Goal: Task Accomplishment & Management: Use online tool/utility

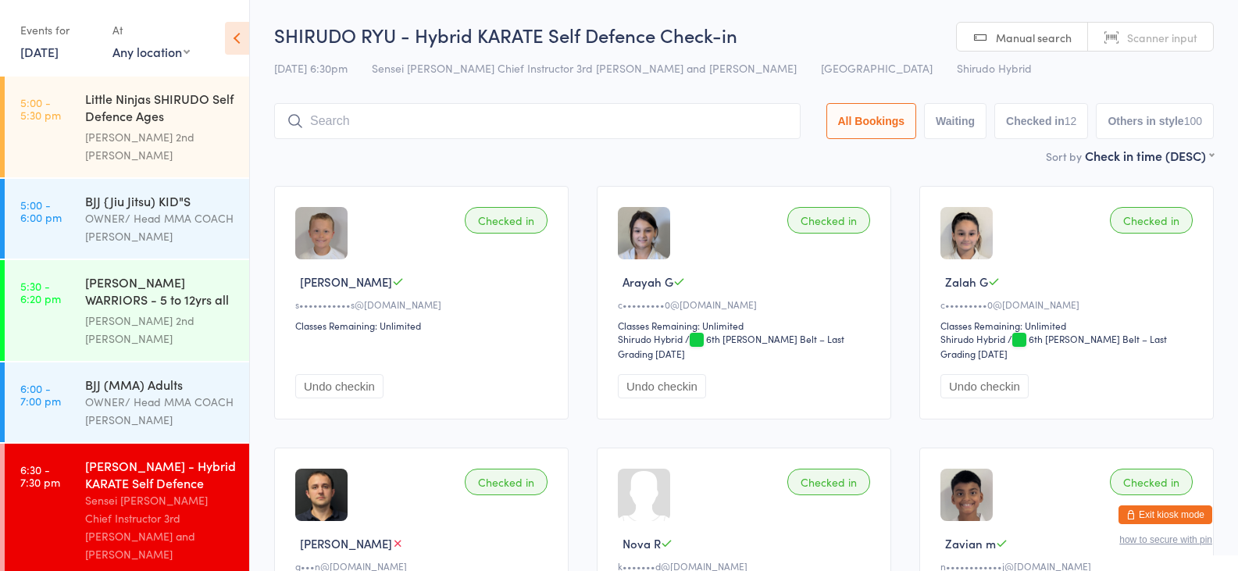
click at [59, 52] on link "[DATE]" at bounding box center [39, 51] width 38 height 17
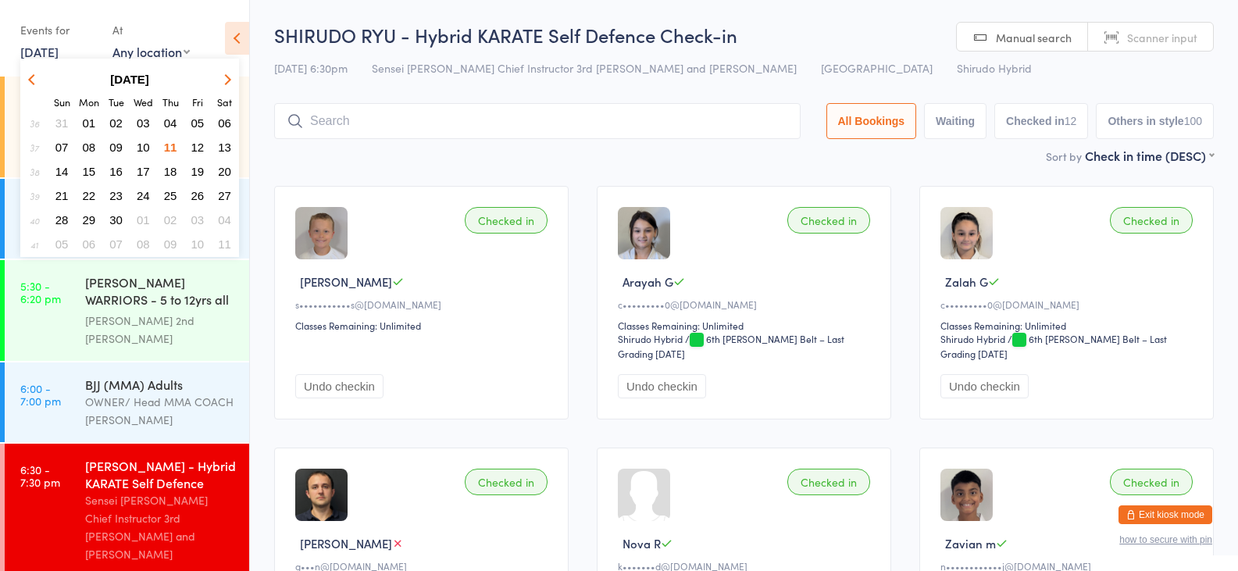
click at [227, 151] on span "13" at bounding box center [224, 147] width 13 height 13
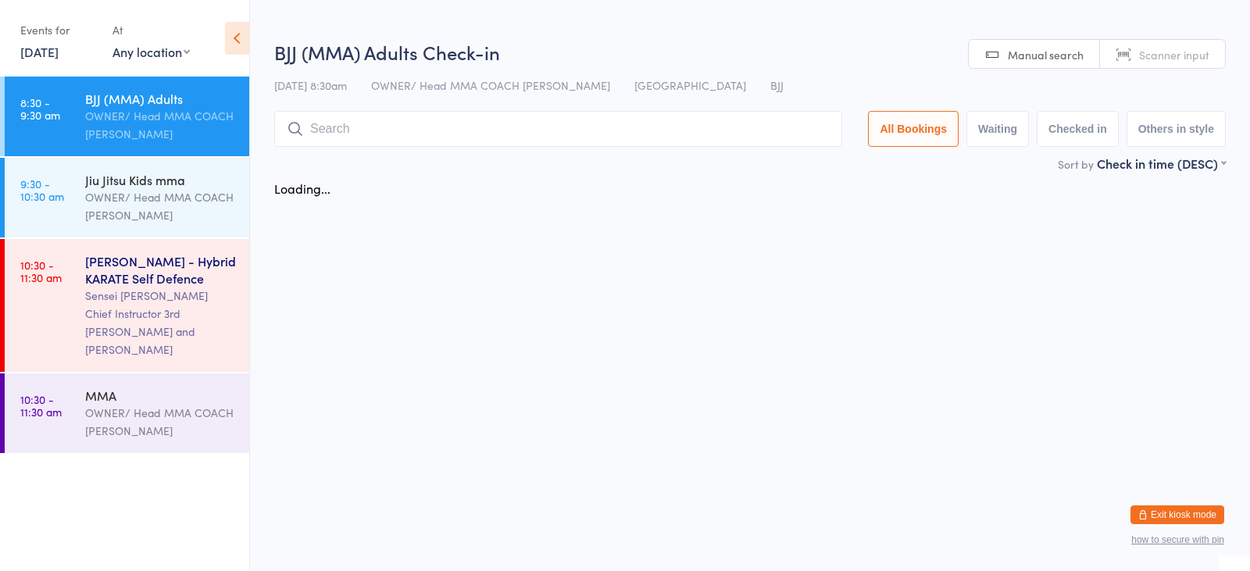
click at [155, 300] on div "Sensei [PERSON_NAME] Chief Instructor 3rd [PERSON_NAME] and [PERSON_NAME]" at bounding box center [160, 323] width 151 height 72
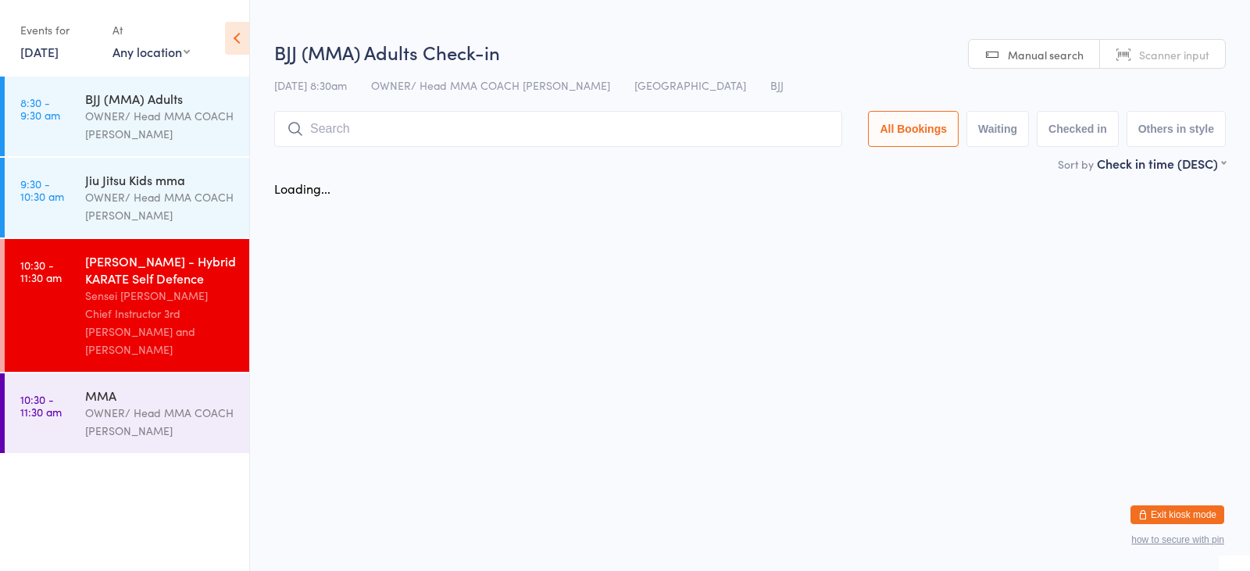
click at [352, 127] on input "search" at bounding box center [558, 129] width 568 height 36
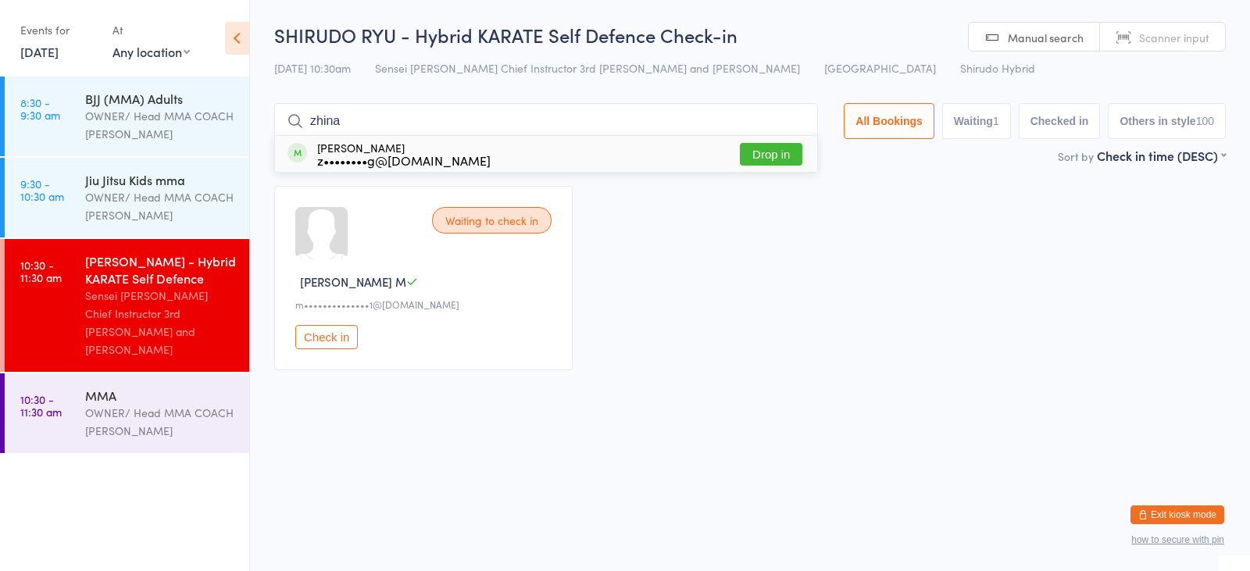
type input "zhina"
click at [776, 158] on button "Drop in" at bounding box center [771, 154] width 62 height 23
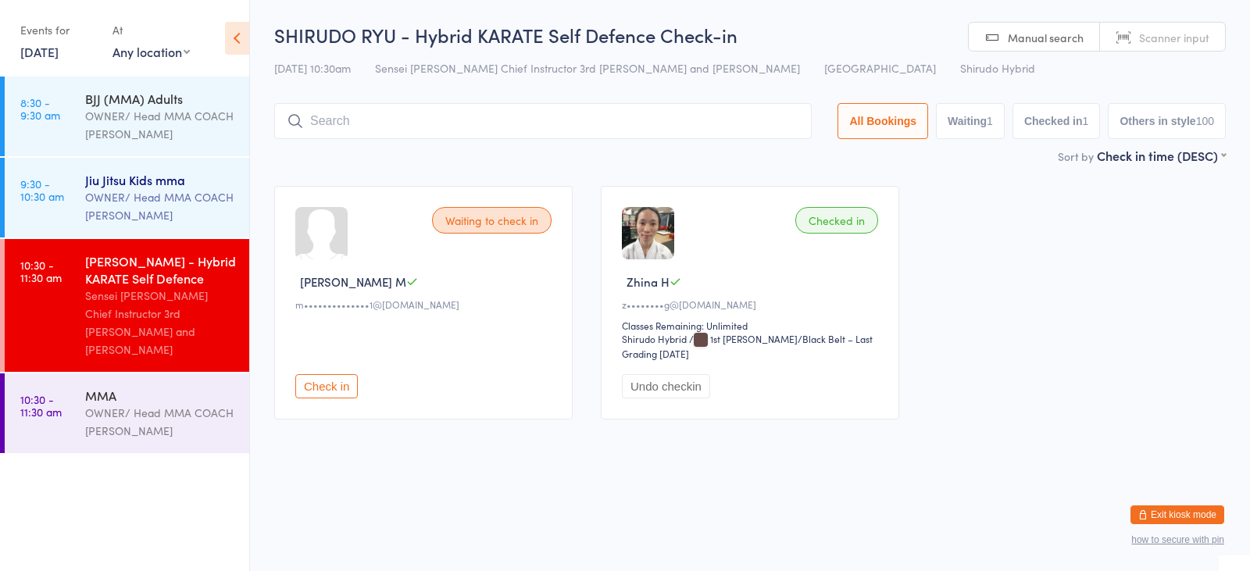
click at [134, 191] on div "OWNER/ Head MMA COACH [PERSON_NAME]" at bounding box center [160, 206] width 151 height 36
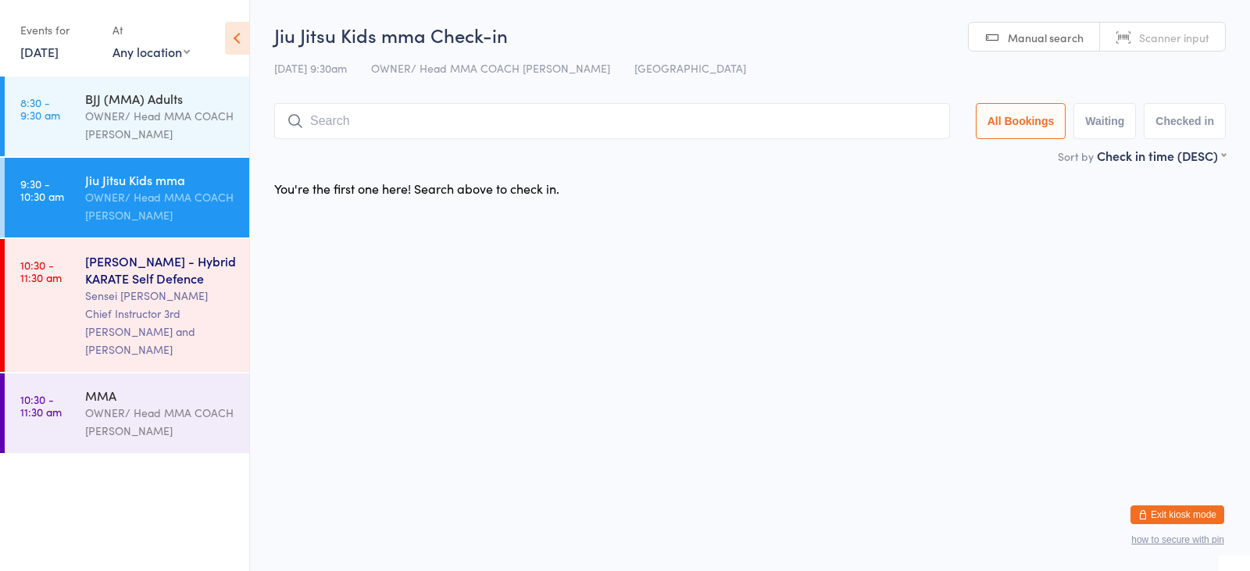
click at [72, 303] on link "10:30 - 11:30 am [PERSON_NAME] - Hybrid KARATE Self Defence Sensei [PERSON_NAME…" at bounding box center [127, 305] width 245 height 133
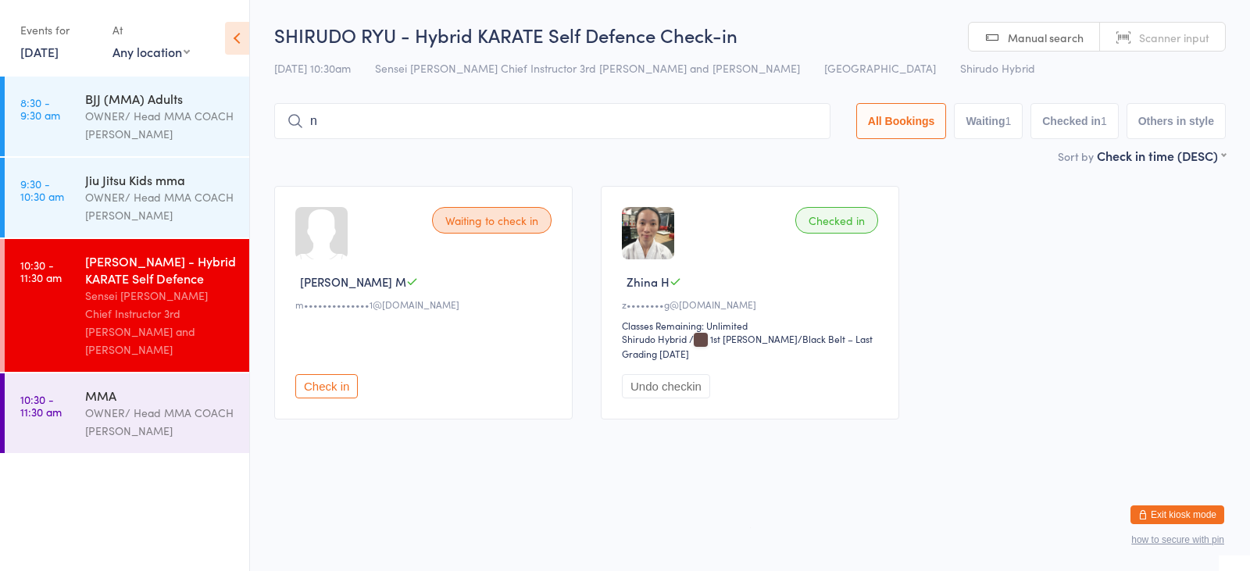
type input "nyra"
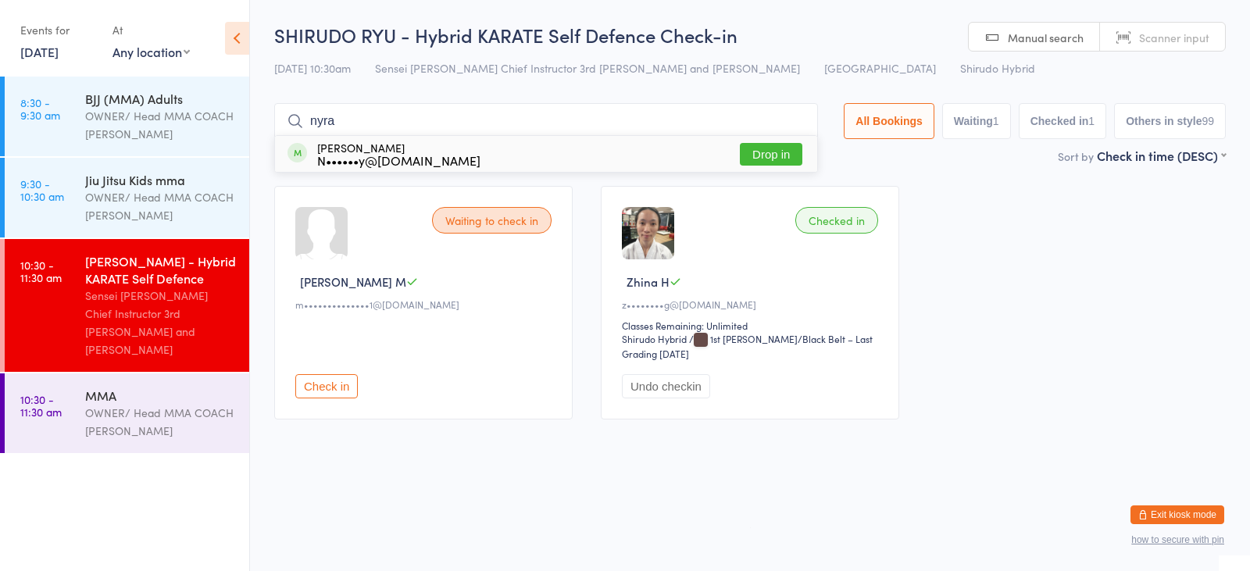
click at [766, 153] on button "Drop in" at bounding box center [771, 154] width 62 height 23
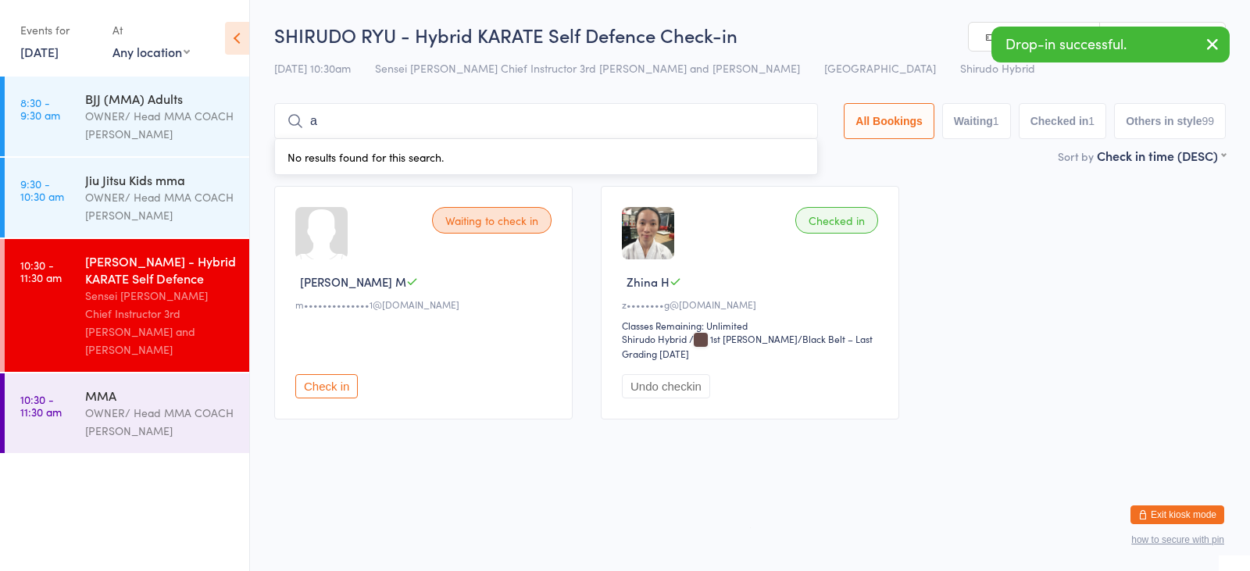
type input "amyra"
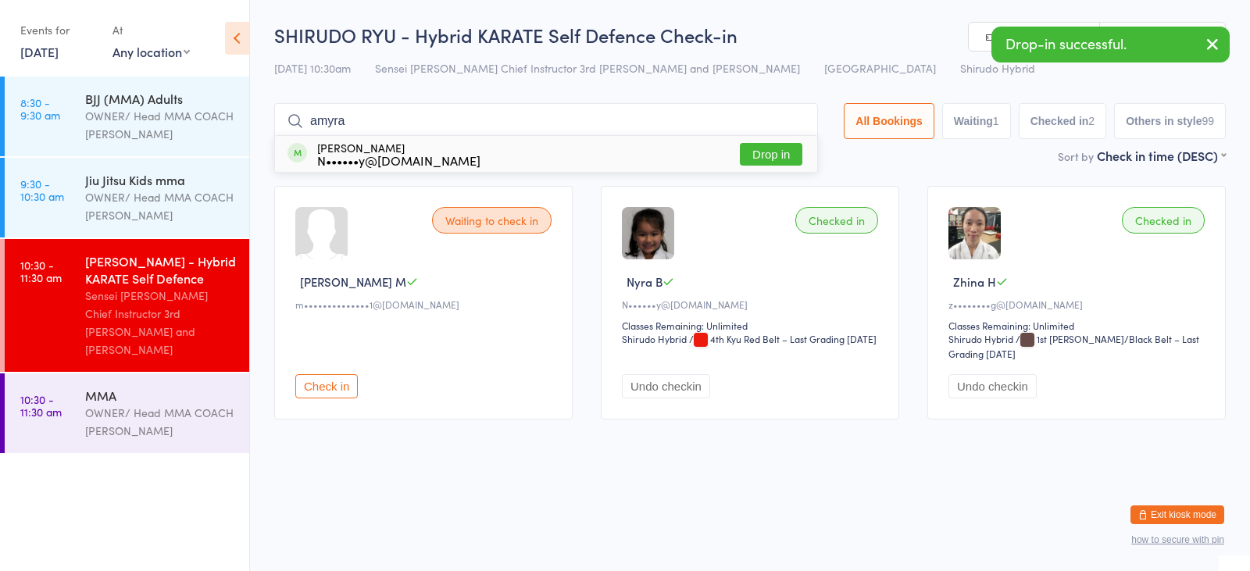
click at [752, 159] on button "Drop in" at bounding box center [771, 154] width 62 height 23
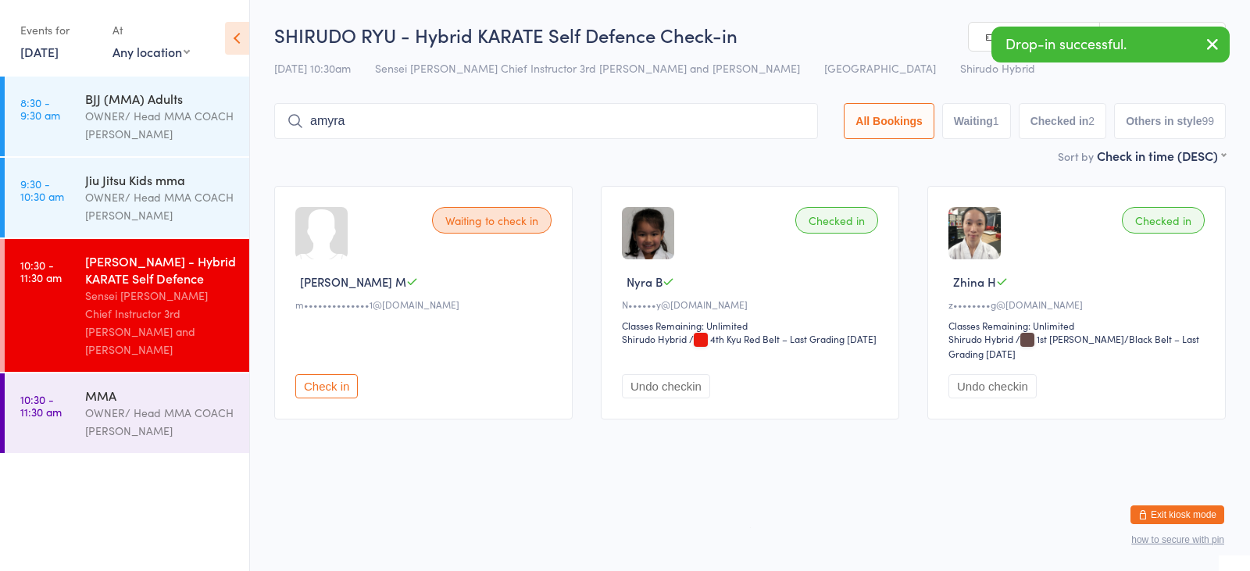
click at [772, 156] on div "Sort by Check in time (DESC) First name (ASC) First name (DESC) Last name (ASC)…" at bounding box center [750, 155] width 952 height 17
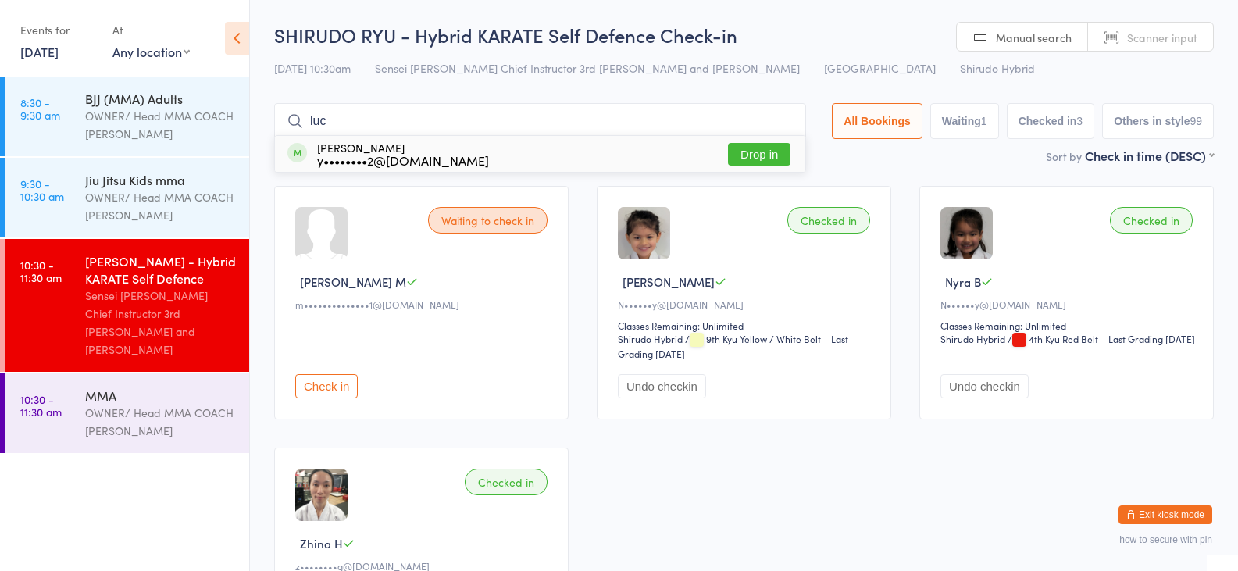
type input "luc"
drag, startPoint x: 756, startPoint y: 152, endPoint x: 753, endPoint y: 140, distance: 12.9
click at [756, 152] on button "Drop in" at bounding box center [759, 154] width 62 height 23
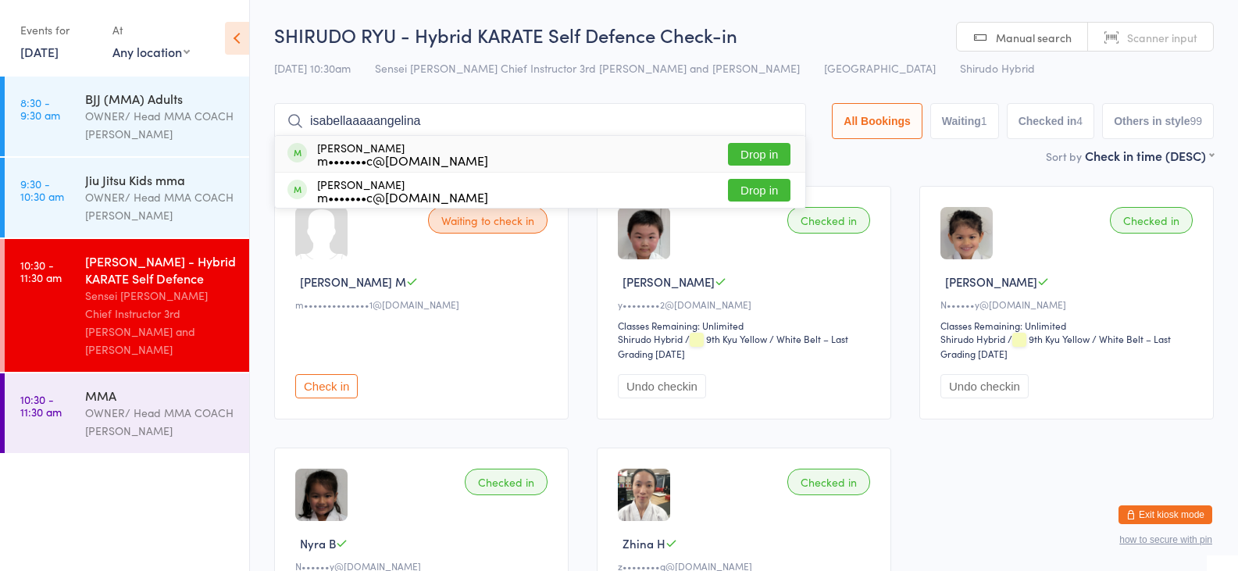
scroll to position [1, 0]
type input "isabellaaaaangelina"
click at [737, 191] on button "Drop in" at bounding box center [759, 189] width 62 height 23
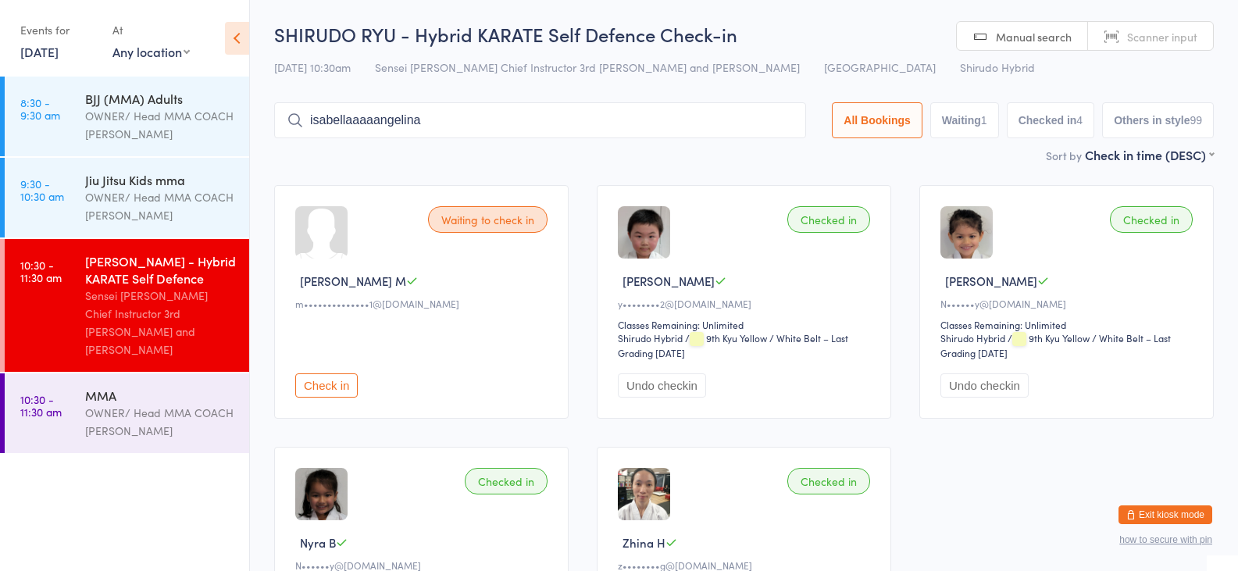
click at [745, 192] on div "Checked in [PERSON_NAME] T y••••••••2@[DOMAIN_NAME] Classes Remaining: Unlimite…" at bounding box center [744, 302] width 295 height 234
click at [743, 190] on div "Checked in [PERSON_NAME] T y••••••••2@[DOMAIN_NAME] Classes Remaining: Unlimite…" at bounding box center [744, 302] width 295 height 234
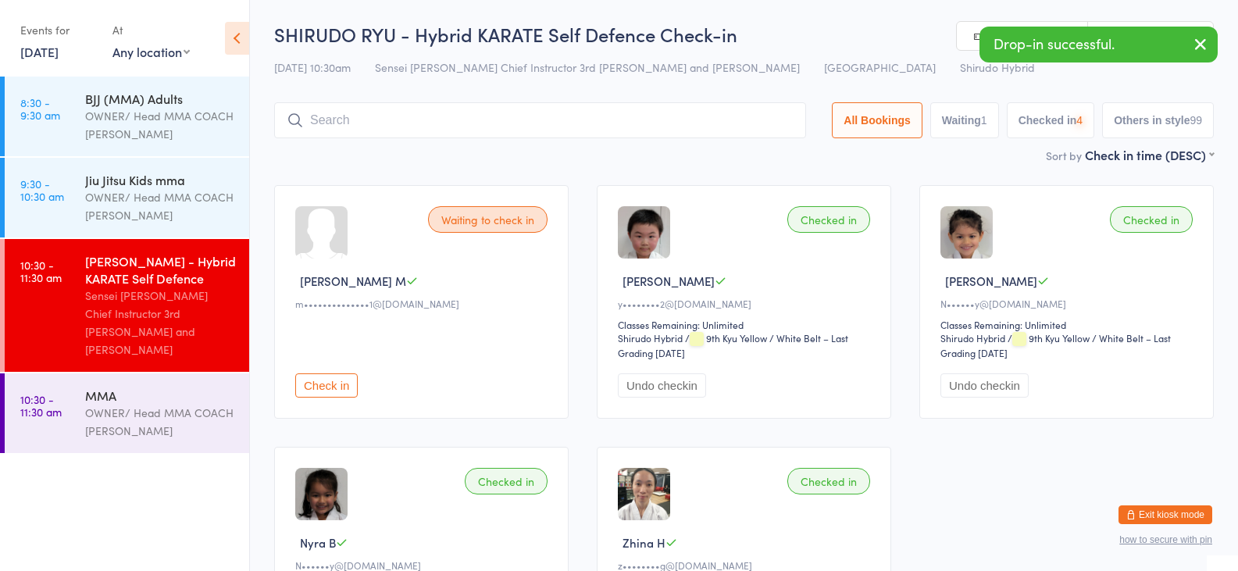
click at [745, 192] on div "Checked in [PERSON_NAME] T y••••••••2@[DOMAIN_NAME] Classes Remaining: Unlimite…" at bounding box center [744, 302] width 295 height 234
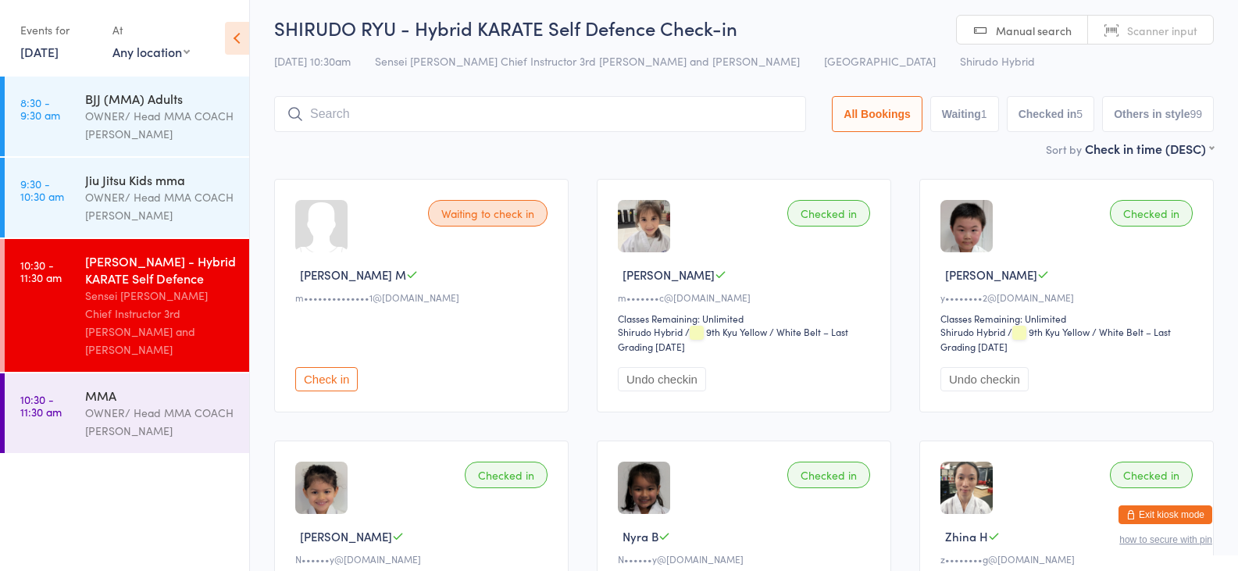
scroll to position [0, 0]
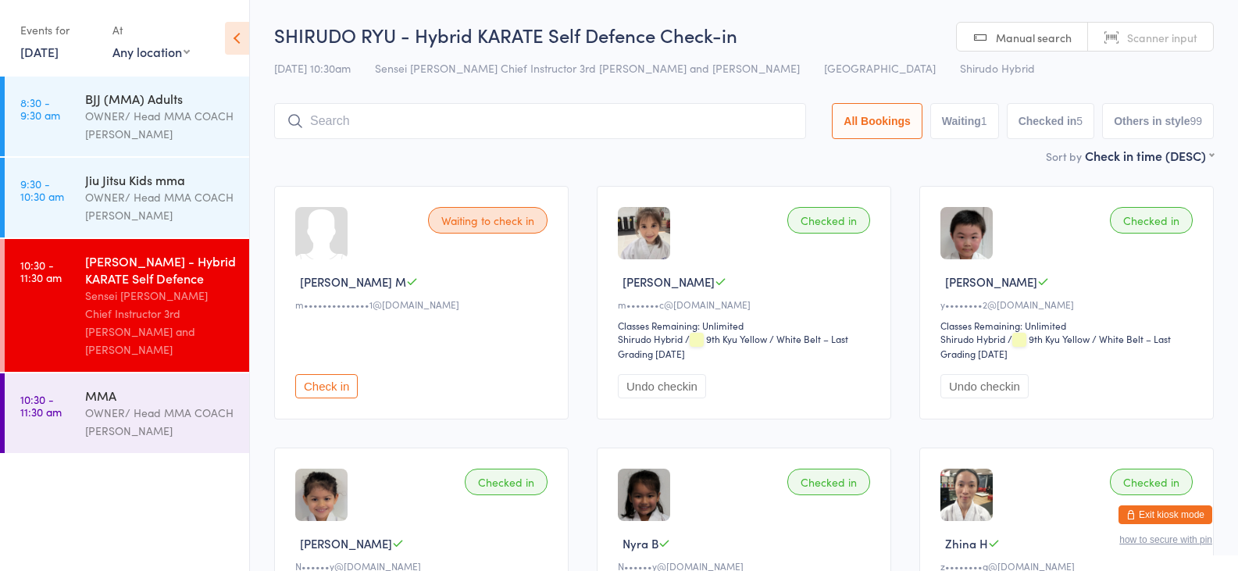
click at [348, 123] on input "search" at bounding box center [540, 121] width 532 height 36
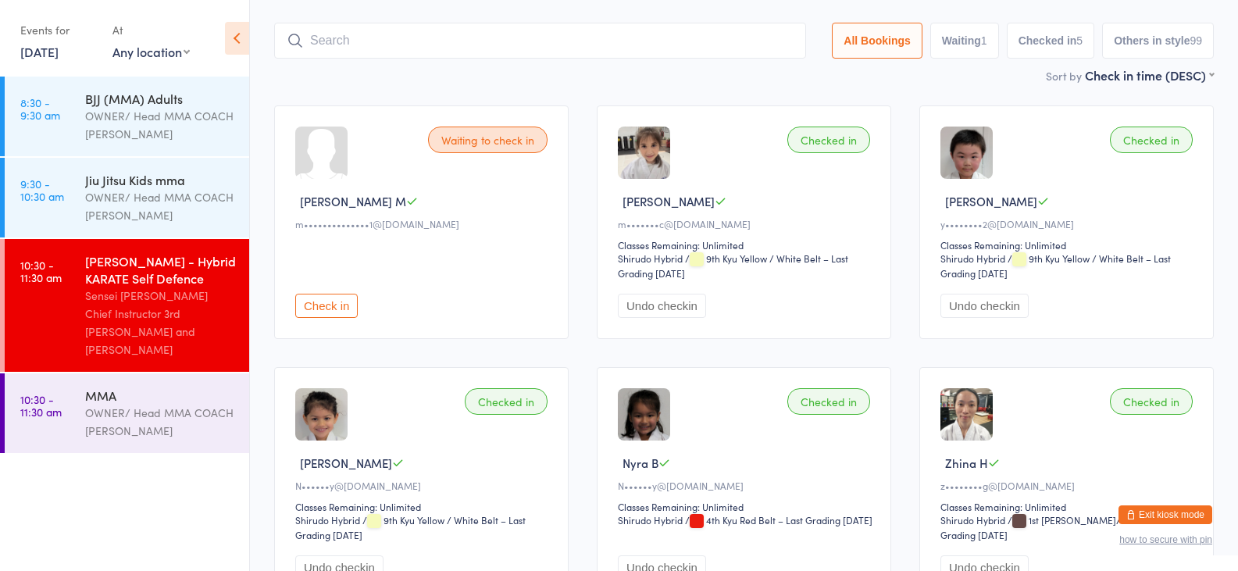
scroll to position [103, 0]
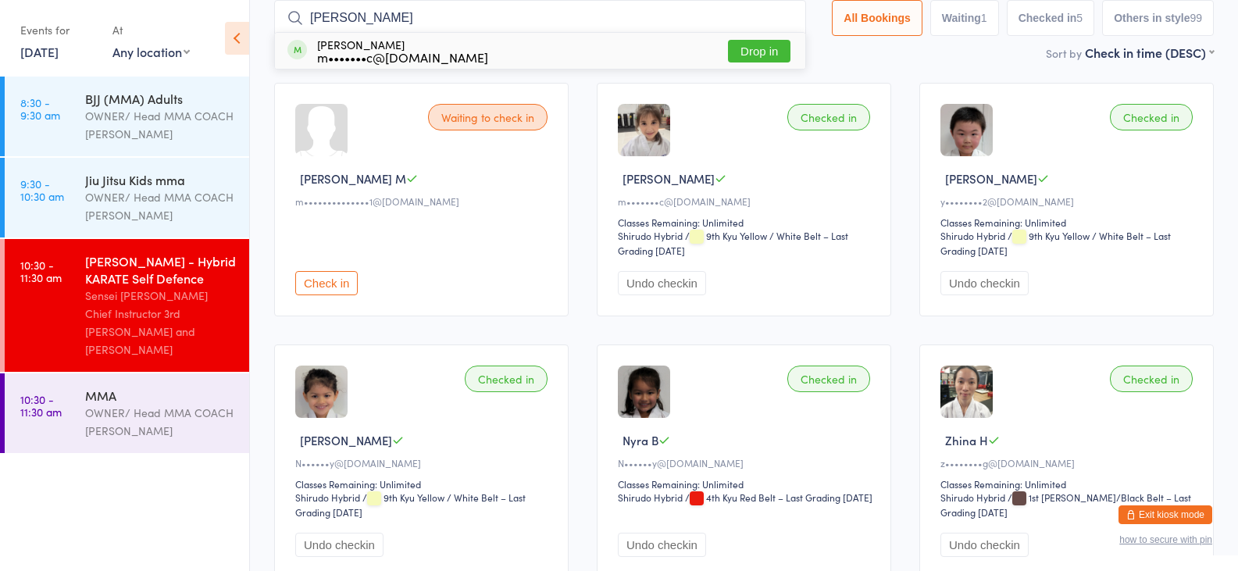
type input "[PERSON_NAME]"
click at [748, 40] on button "Drop in" at bounding box center [759, 51] width 62 height 23
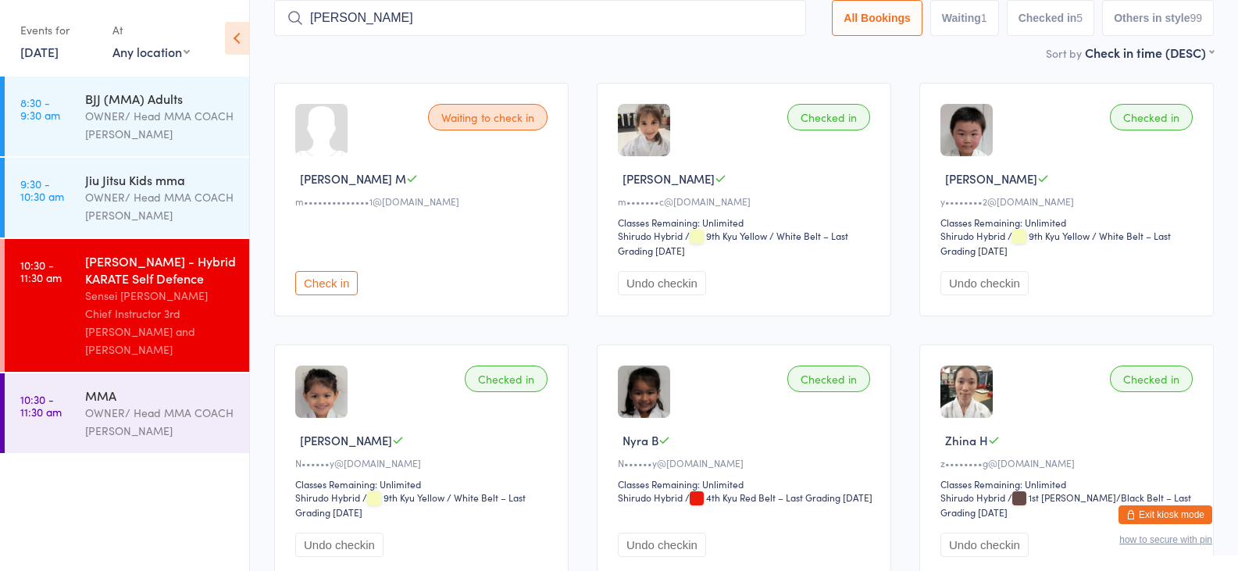
click at [764, 34] on input "[PERSON_NAME]" at bounding box center [540, 18] width 532 height 36
